Goal: Complete application form

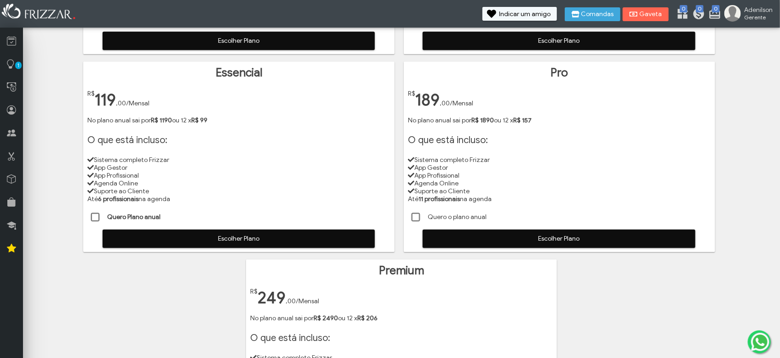
scroll to position [230, 0]
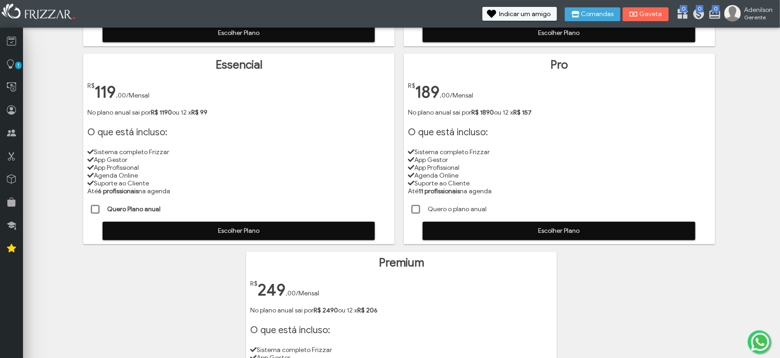
click at [262, 229] on span "Escolher Plano" at bounding box center [239, 231] width 260 height 14
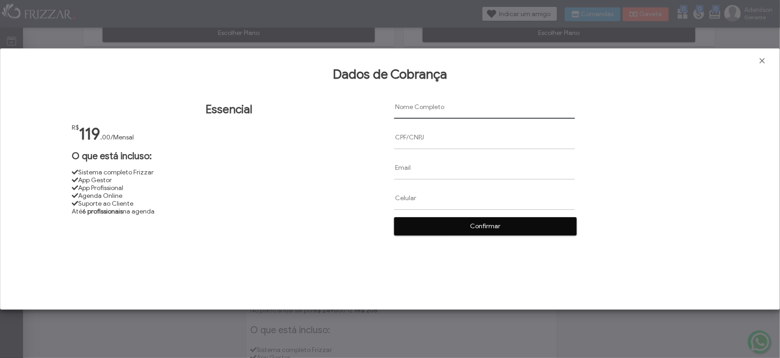
click at [425, 105] on input "text" at bounding box center [484, 106] width 181 height 23
type input "[PERSON_NAME] [PERSON_NAME]"
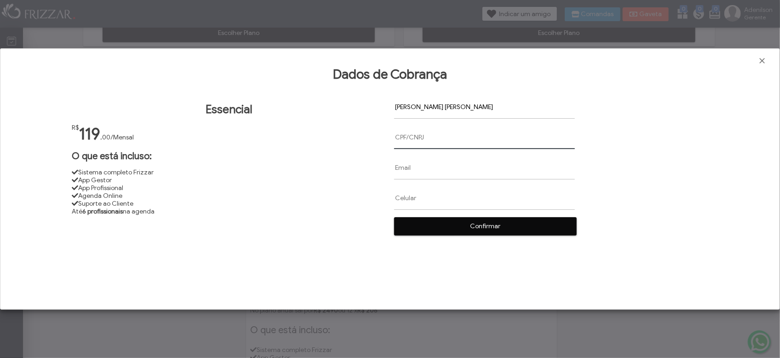
click at [411, 139] on input "text" at bounding box center [484, 137] width 181 height 23
paste input "05416887583"
type input "05416887583'"
paste input "[EMAIL_ADDRESS][DOMAIN_NAME]"
type input "[EMAIL_ADDRESS][DOMAIN_NAME]"
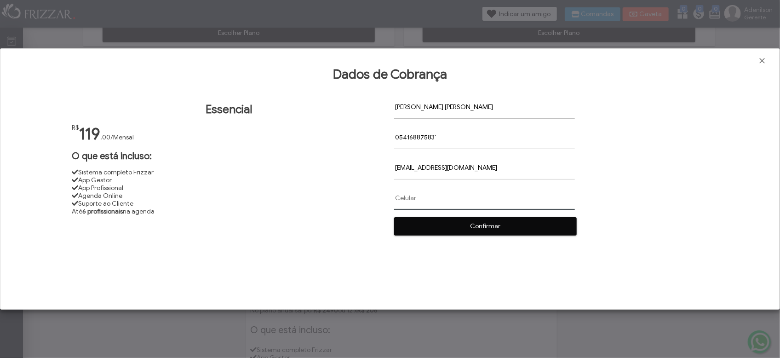
paste input "[PHONE_NUMBER]"
type input "[PHONE_NUMBER]"
click at [466, 230] on span "Confirmar" at bounding box center [486, 226] width 170 height 14
